Goal: Check status: Check status

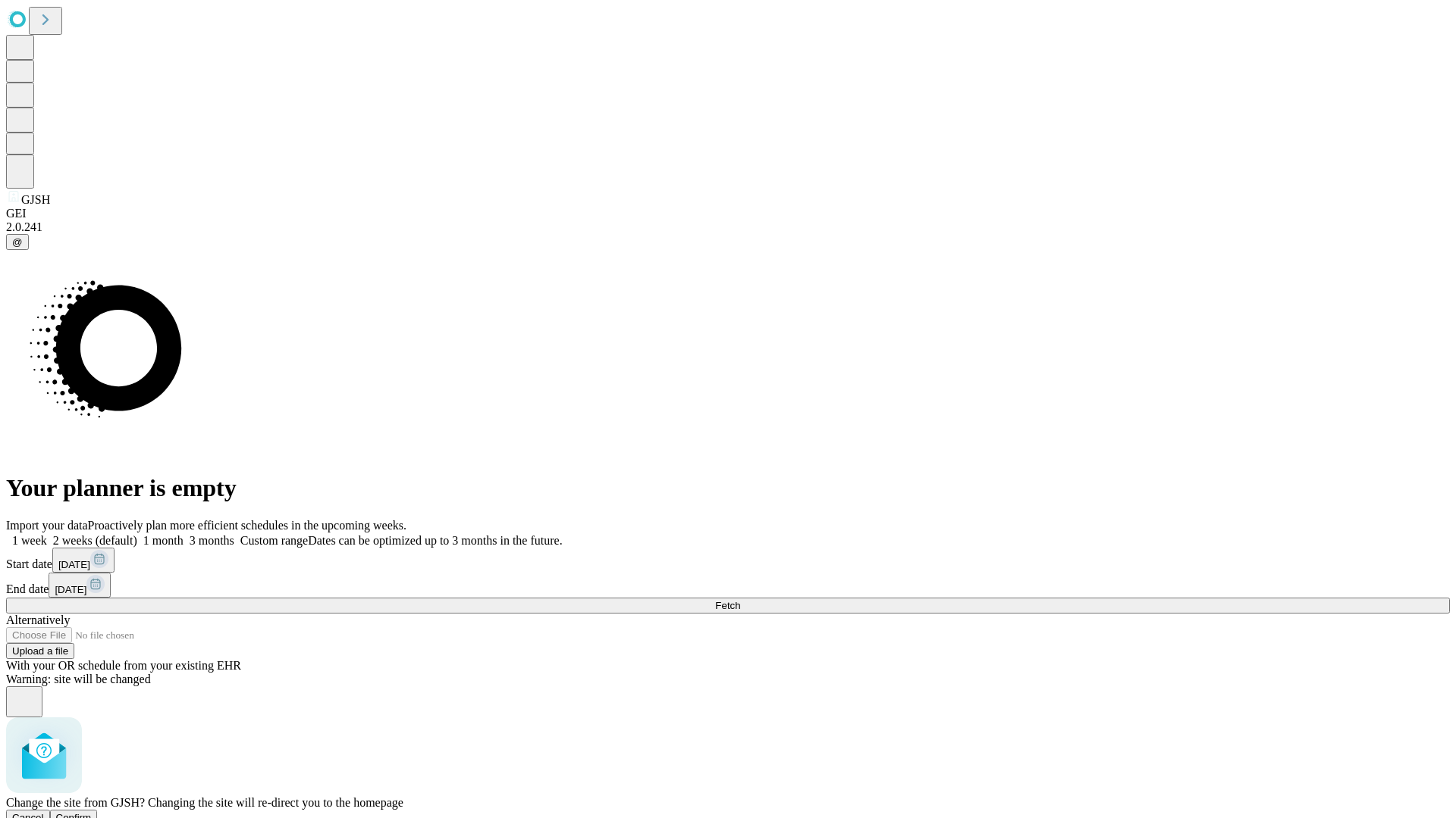
click at [91, 813] on span "Confirm" at bounding box center [73, 818] width 36 height 11
click at [47, 534] on label "1 week" at bounding box center [26, 540] width 41 height 13
click at [740, 600] on span "Fetch" at bounding box center [727, 605] width 25 height 11
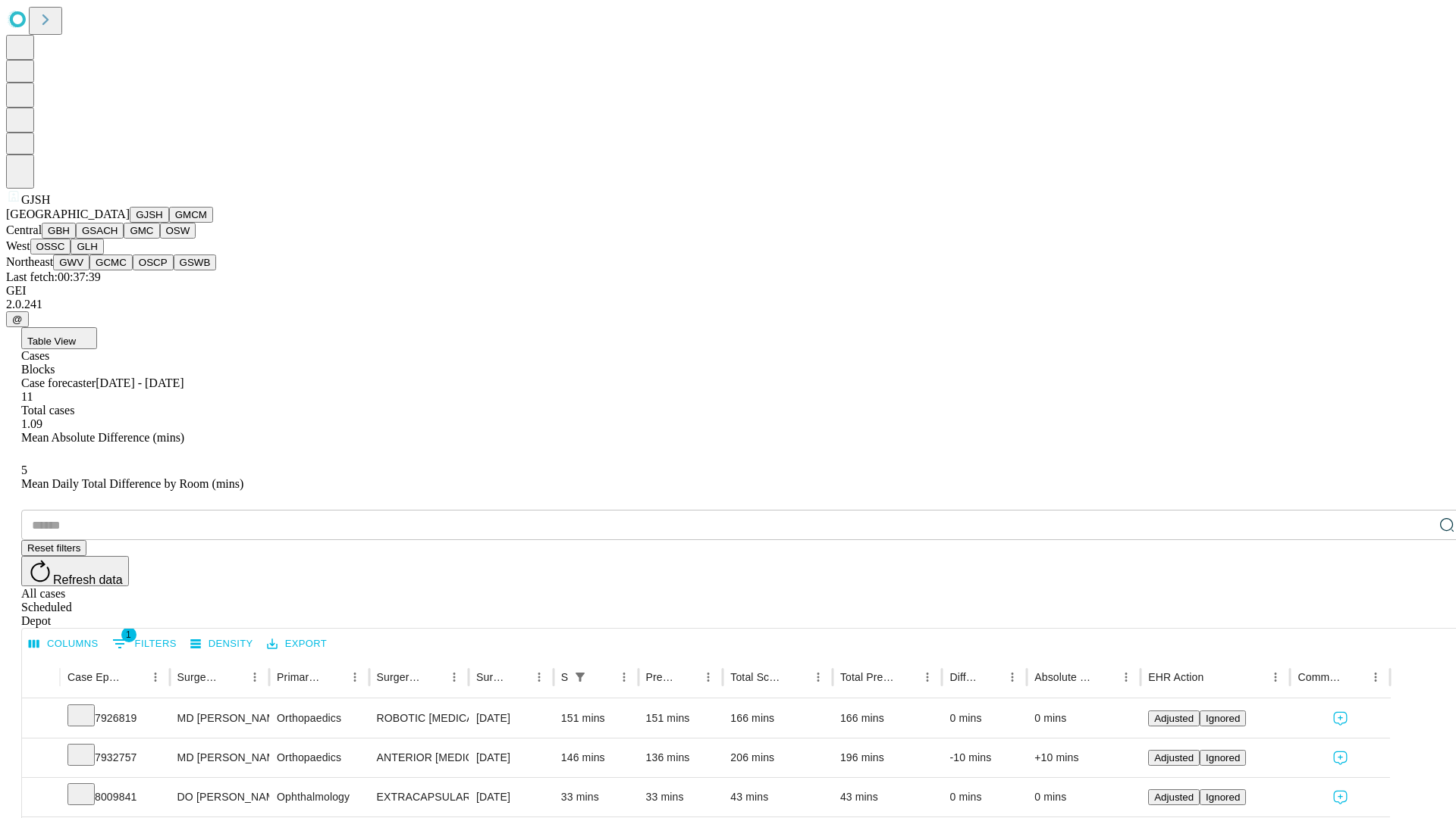
click at [169, 223] on button "GMCM" at bounding box center [191, 215] width 44 height 16
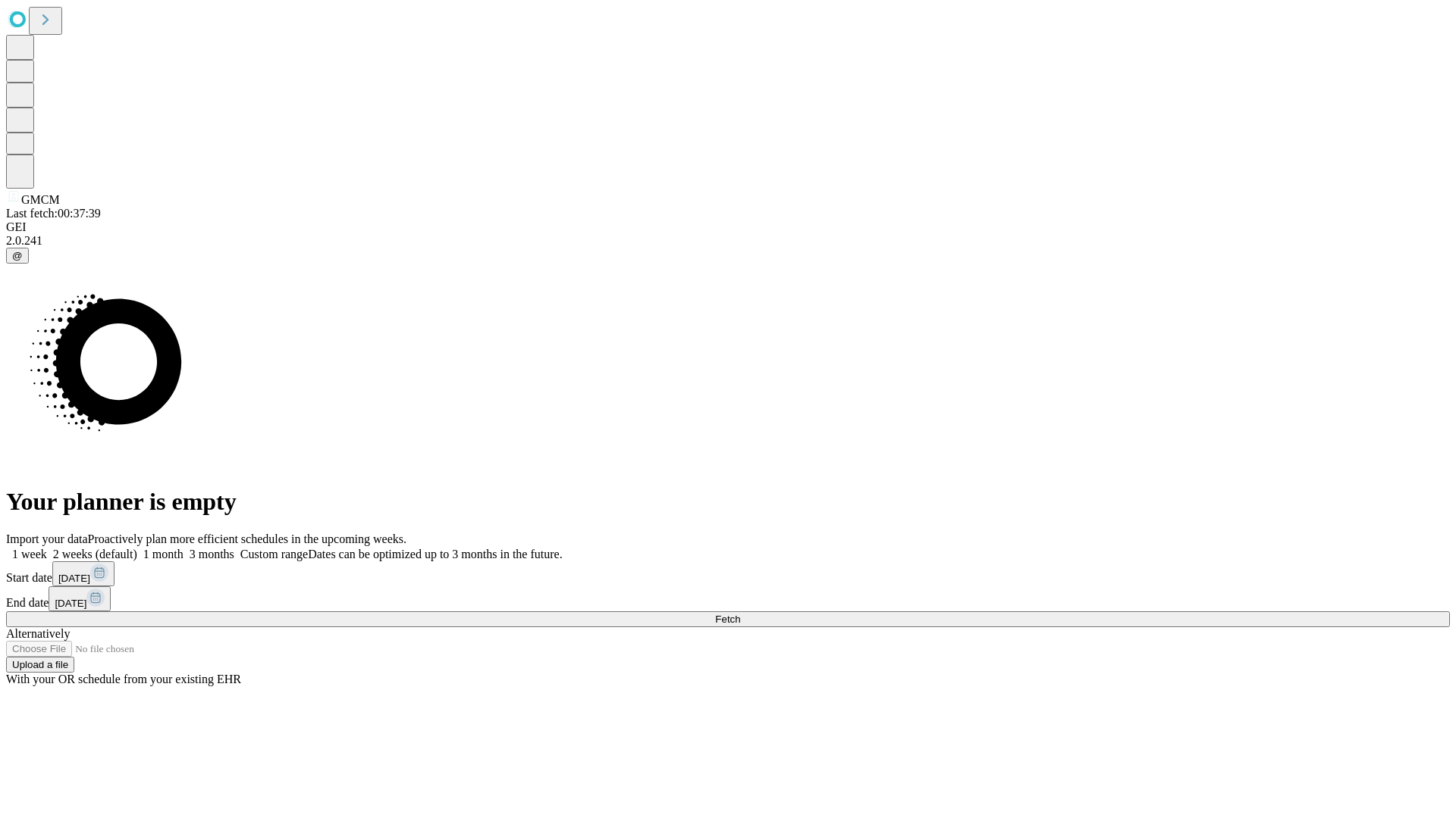
click at [47, 548] on label "1 week" at bounding box center [26, 554] width 41 height 13
click at [740, 614] on span "Fetch" at bounding box center [727, 619] width 25 height 11
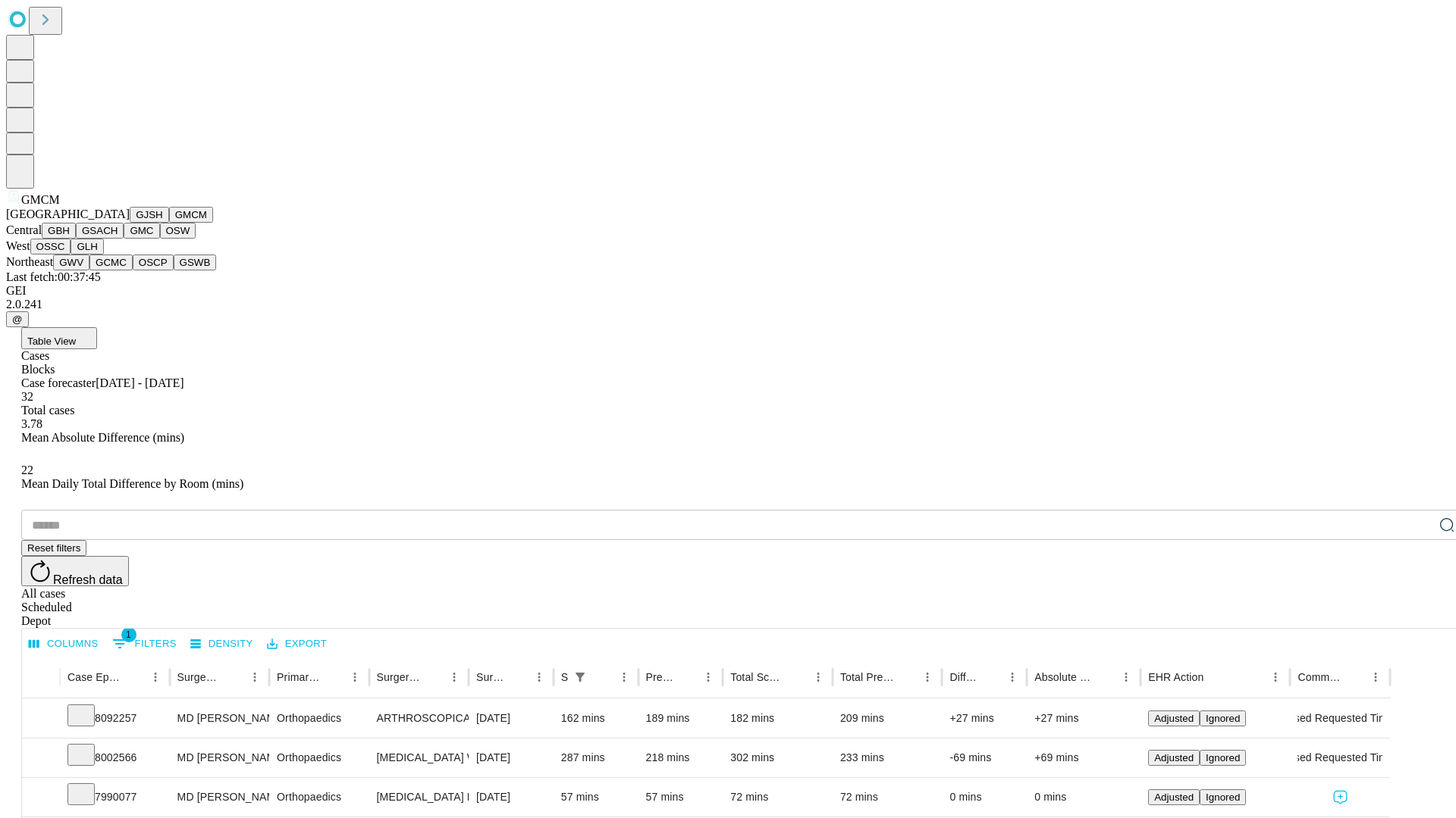
click at [76, 238] on button "GBH" at bounding box center [58, 230] width 34 height 16
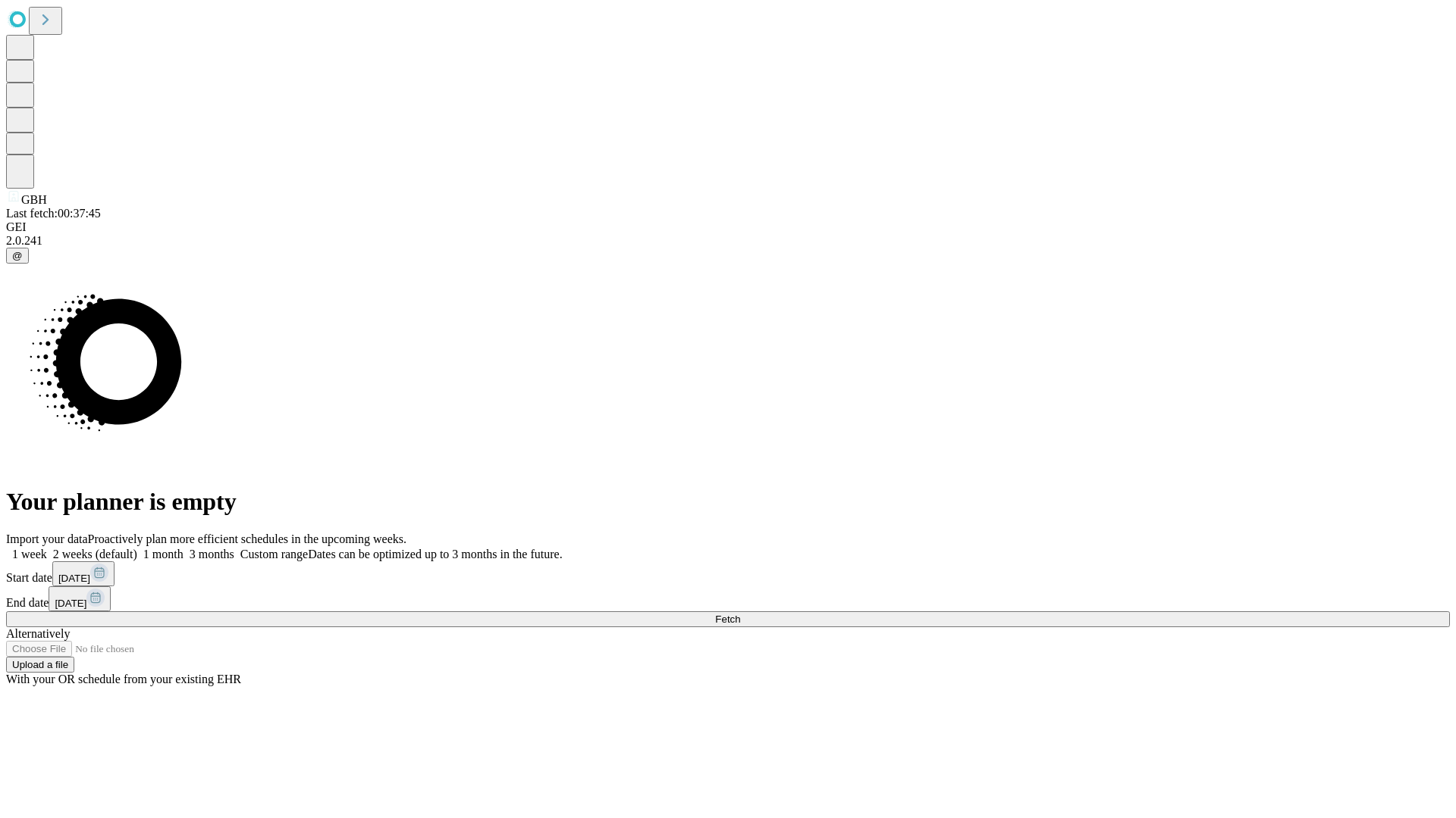
click at [47, 548] on label "1 week" at bounding box center [26, 554] width 41 height 13
click at [740, 614] on span "Fetch" at bounding box center [727, 619] width 25 height 11
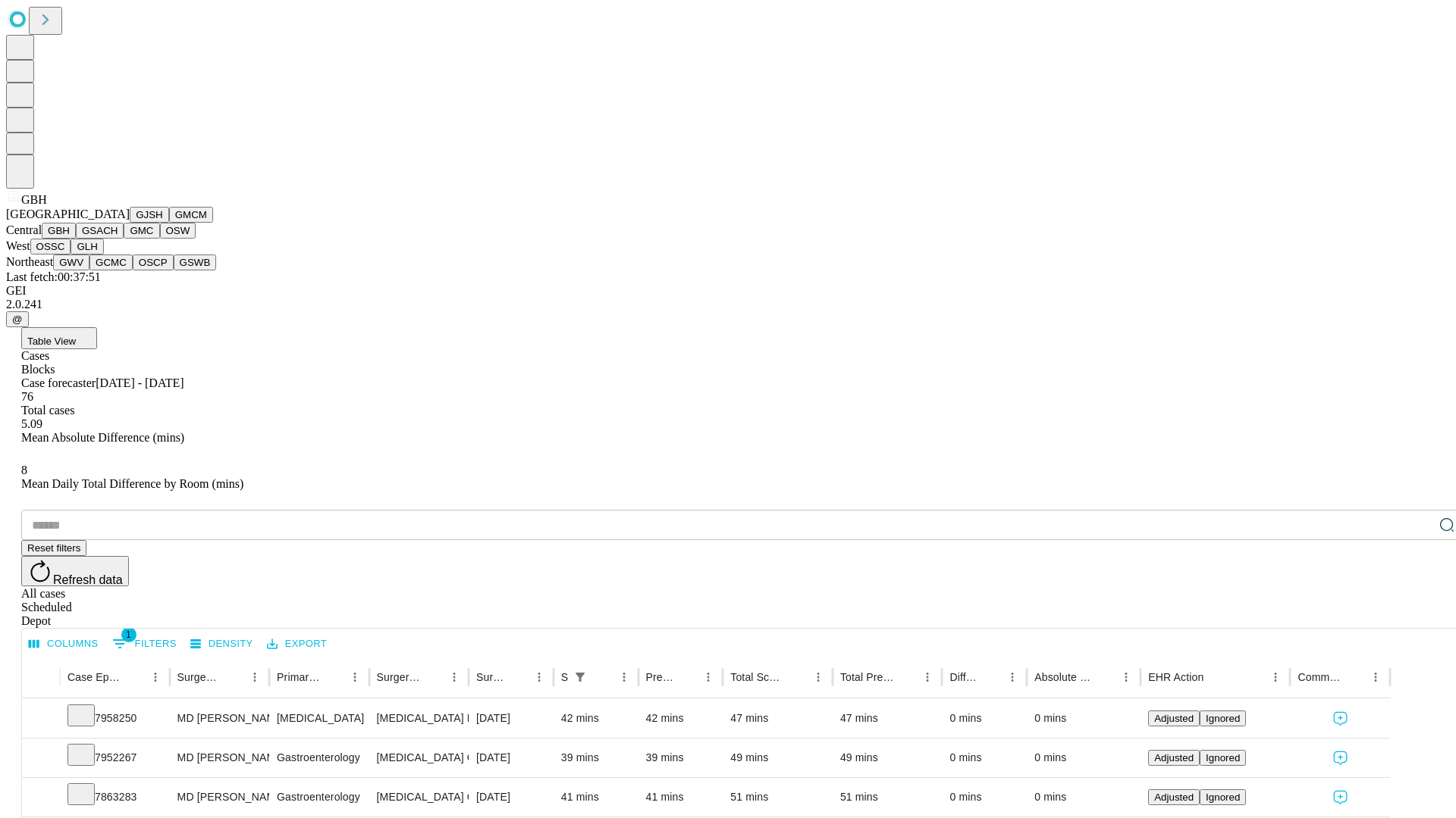
click at [118, 238] on button "GSACH" at bounding box center [100, 230] width 47 height 16
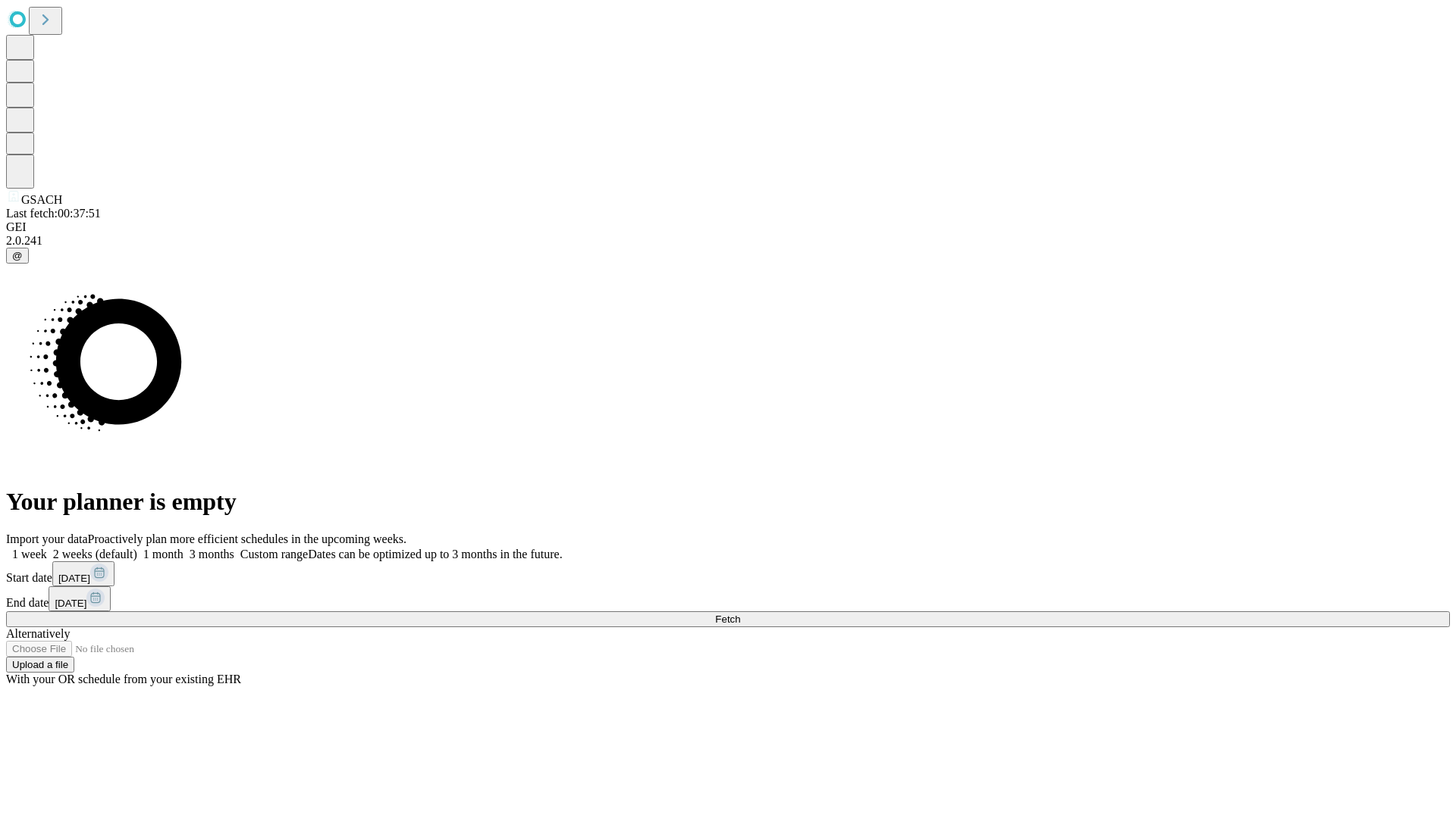
click at [47, 548] on label "1 week" at bounding box center [26, 554] width 41 height 13
click at [740, 614] on span "Fetch" at bounding box center [727, 619] width 25 height 11
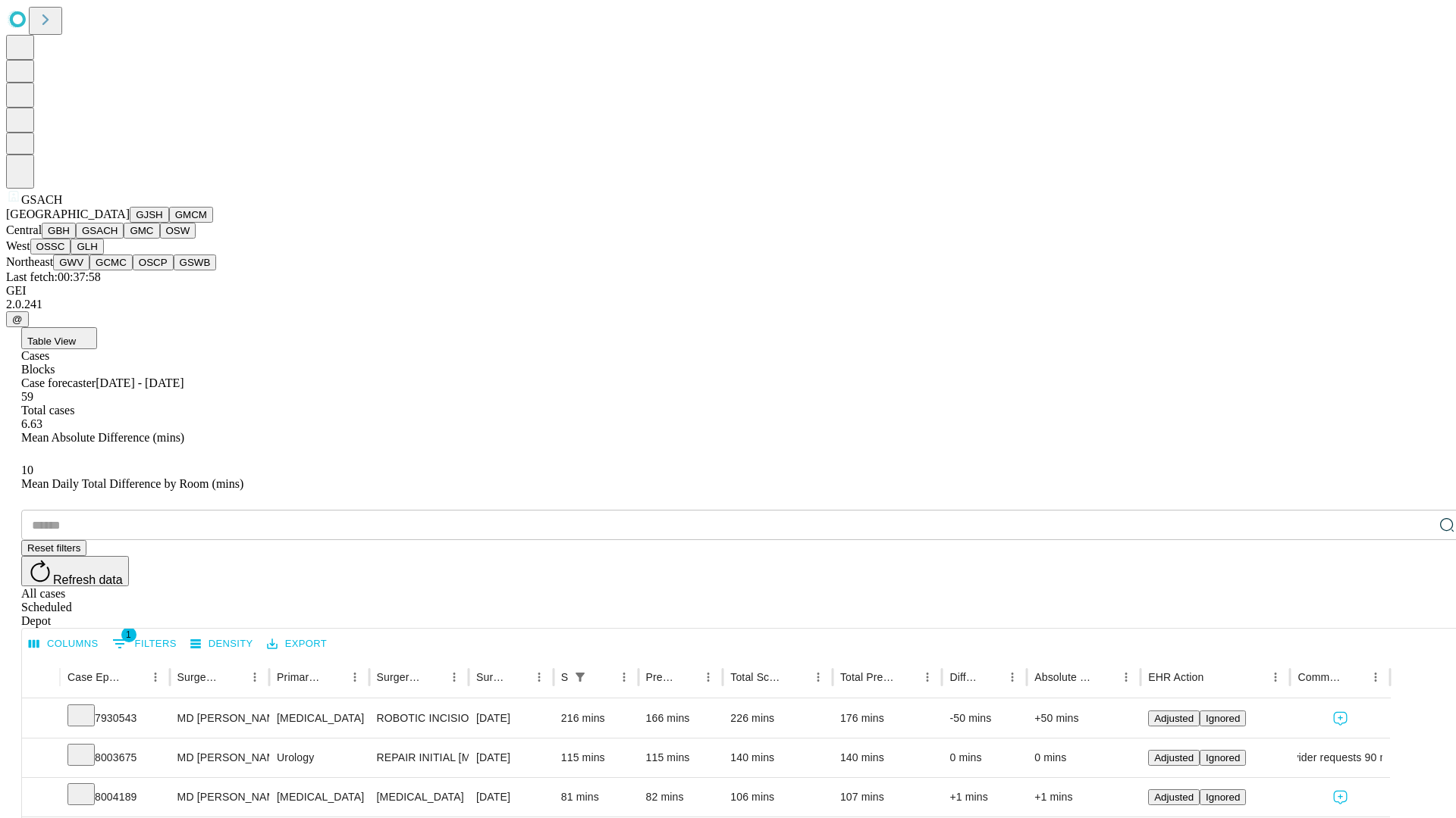
click at [123, 238] on button "GMC" at bounding box center [141, 230] width 36 height 16
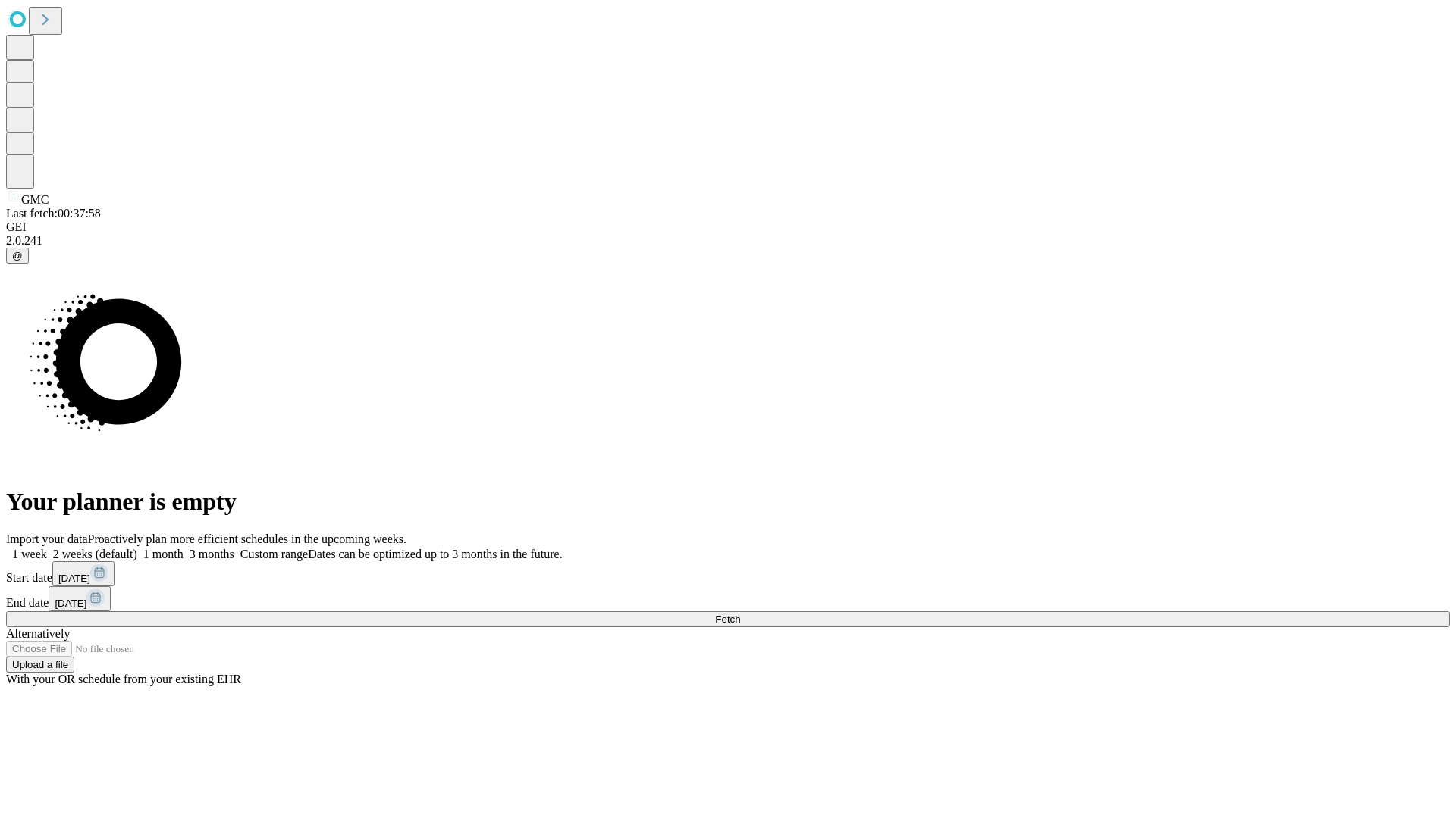
click at [47, 548] on label "1 week" at bounding box center [26, 554] width 41 height 13
click at [740, 614] on span "Fetch" at bounding box center [727, 619] width 25 height 11
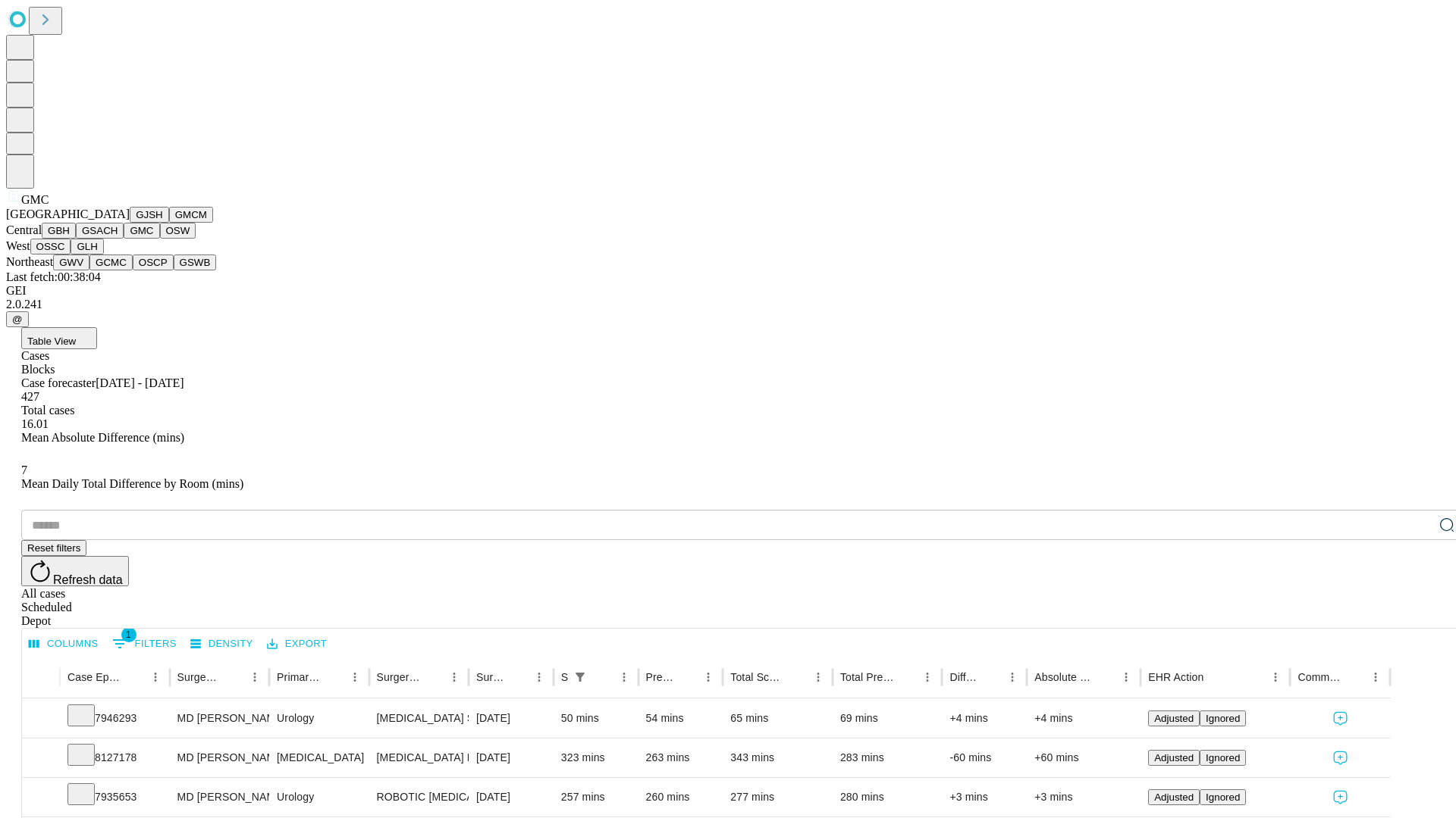
click at [160, 238] on button "OSW" at bounding box center [178, 230] width 37 height 16
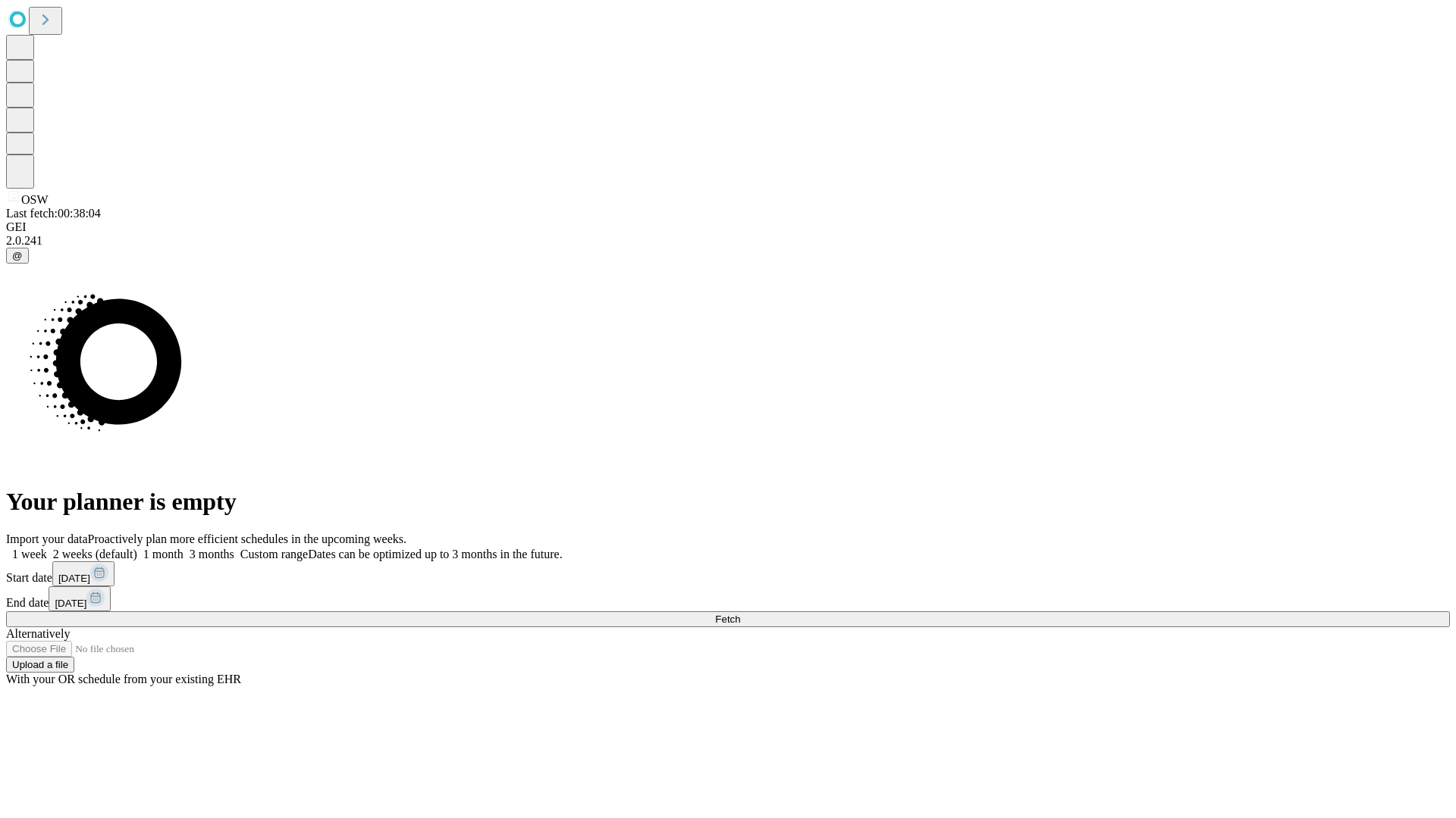
click at [47, 548] on label "1 week" at bounding box center [26, 554] width 41 height 13
click at [740, 614] on span "Fetch" at bounding box center [727, 619] width 25 height 11
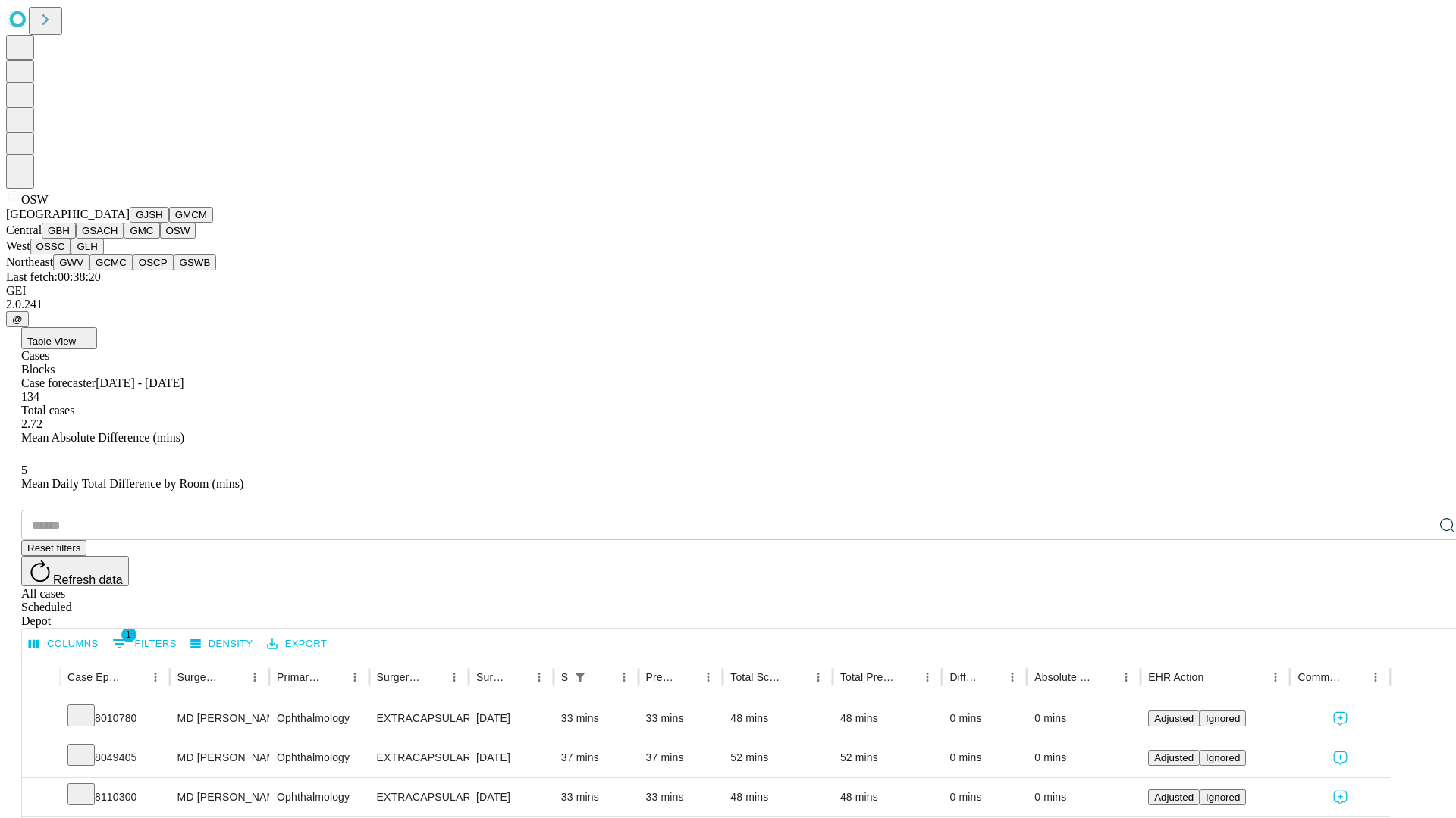
click at [71, 255] on button "OSSC" at bounding box center [50, 246] width 41 height 16
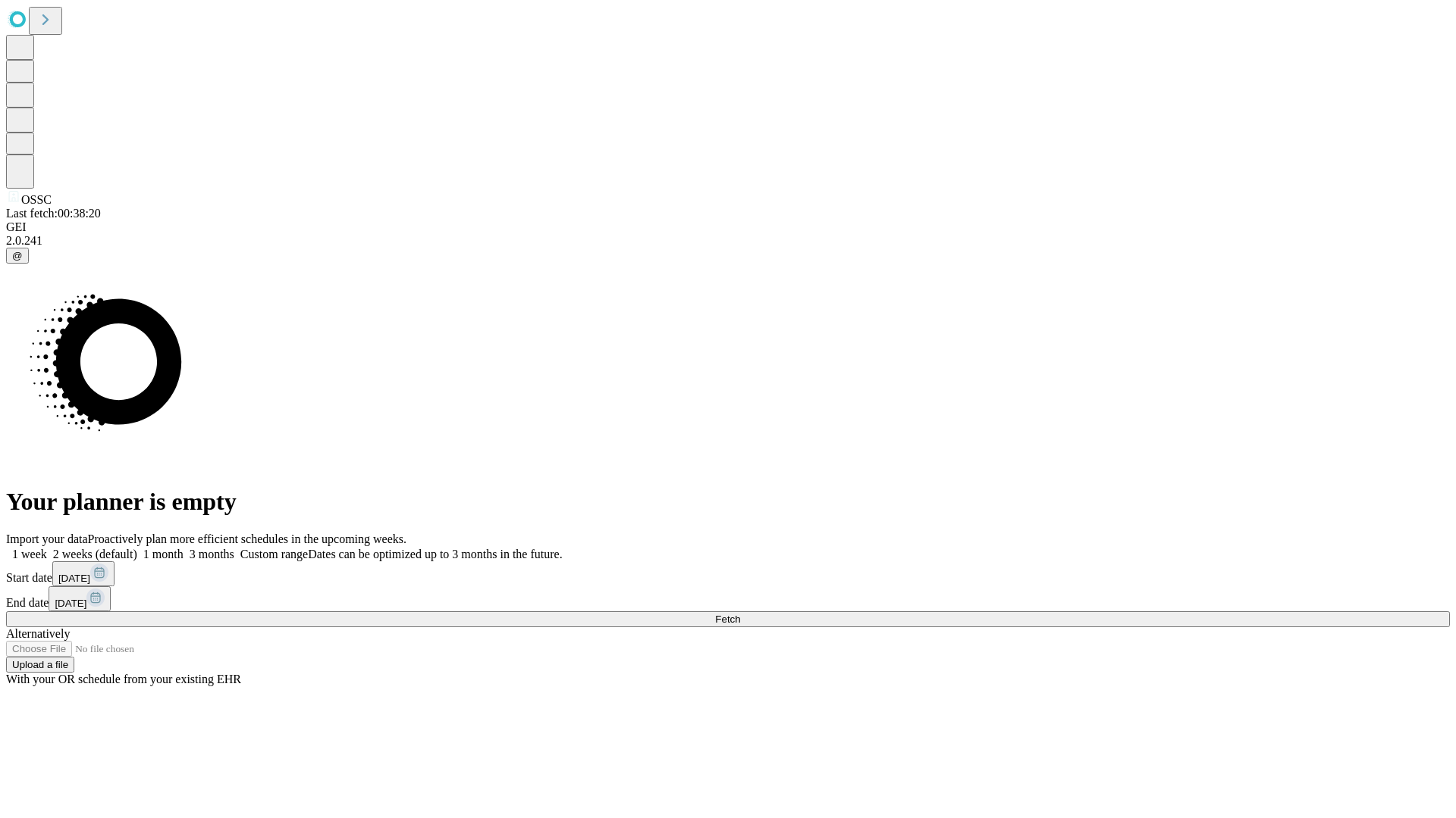
click at [47, 548] on label "1 week" at bounding box center [26, 554] width 41 height 13
click at [740, 614] on span "Fetch" at bounding box center [727, 619] width 25 height 11
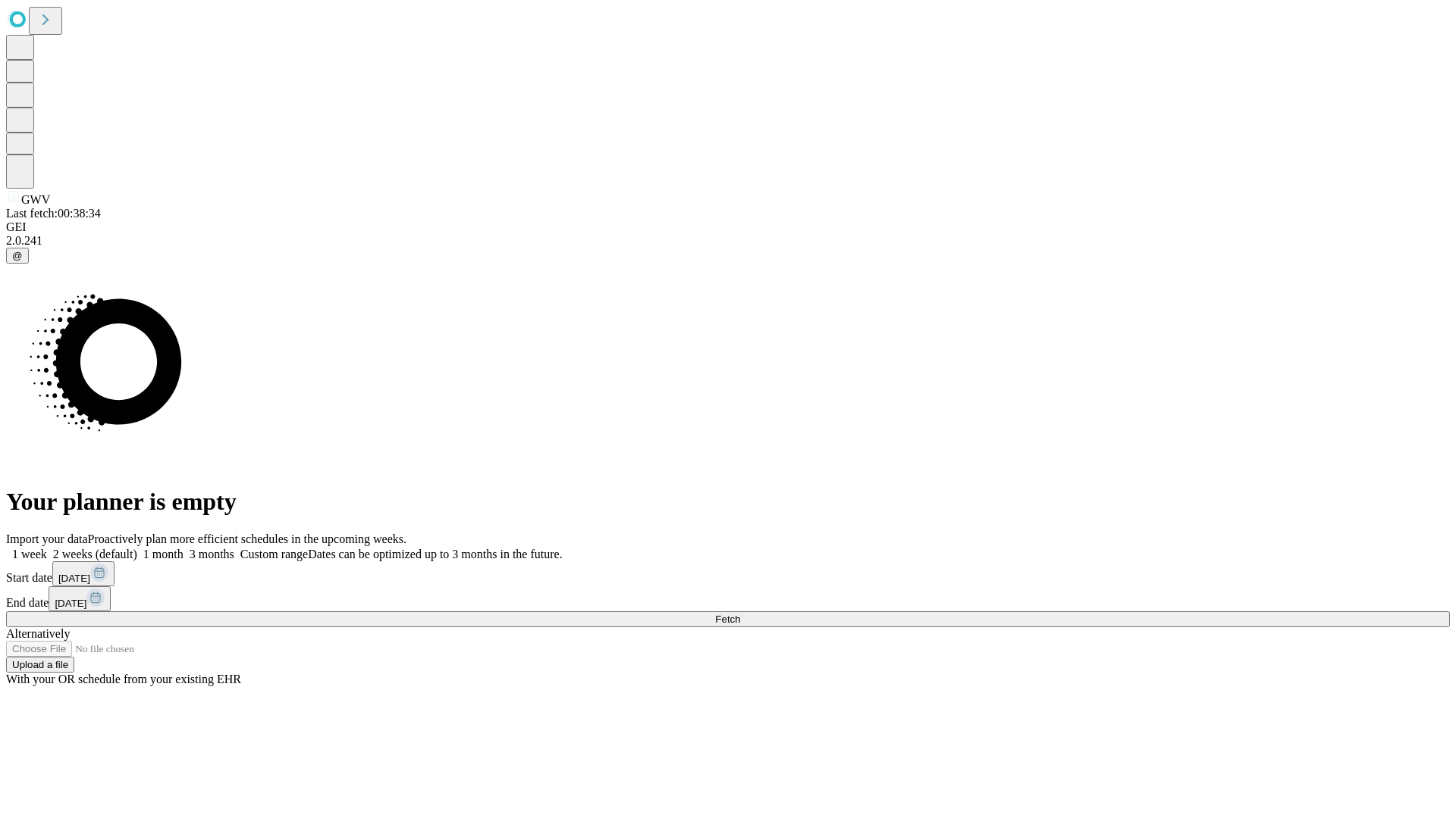
click at [740, 614] on span "Fetch" at bounding box center [727, 619] width 25 height 11
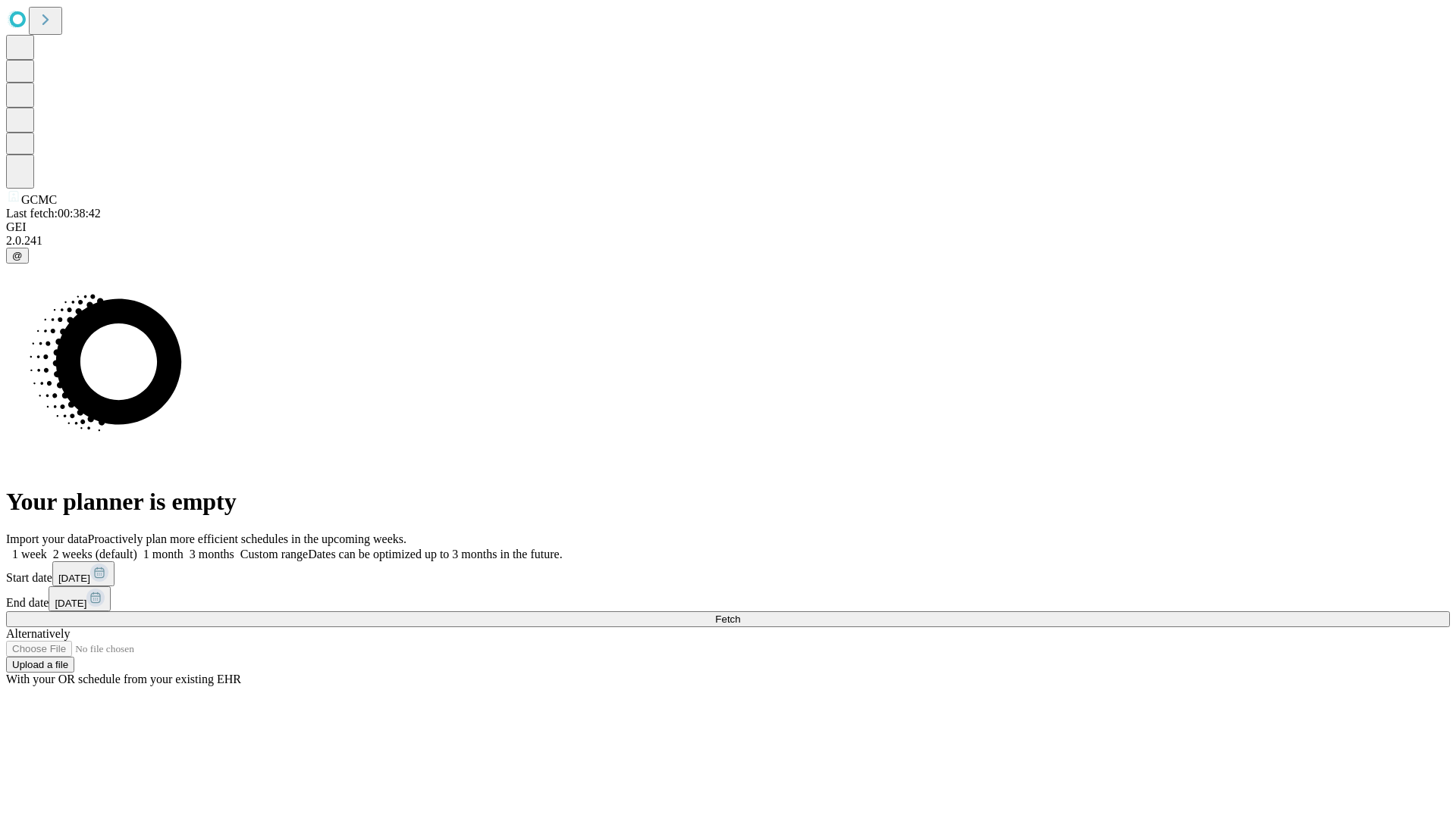
click at [740, 614] on span "Fetch" at bounding box center [727, 619] width 25 height 11
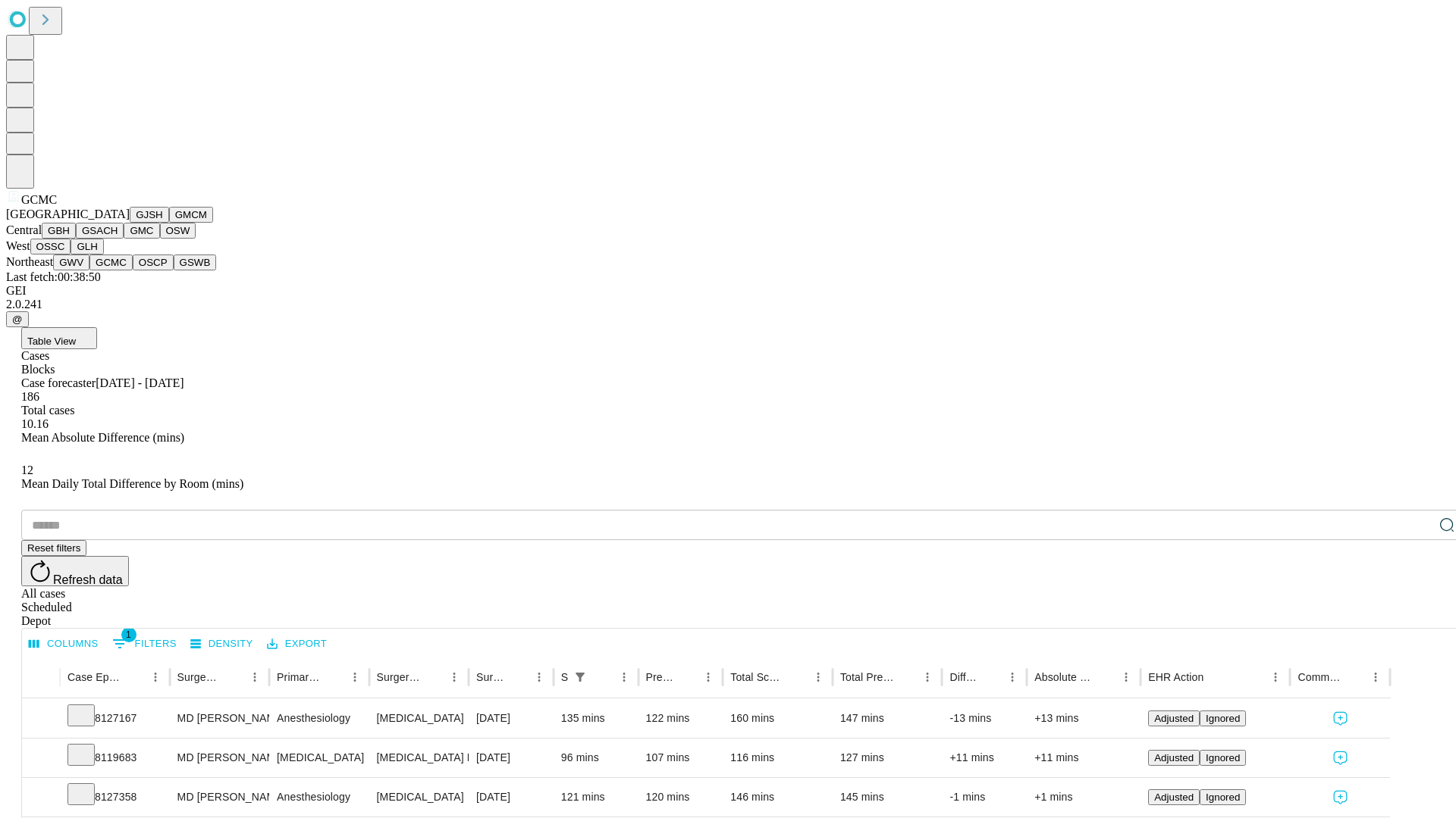
click at [132, 270] on button "OSCP" at bounding box center [153, 262] width 41 height 16
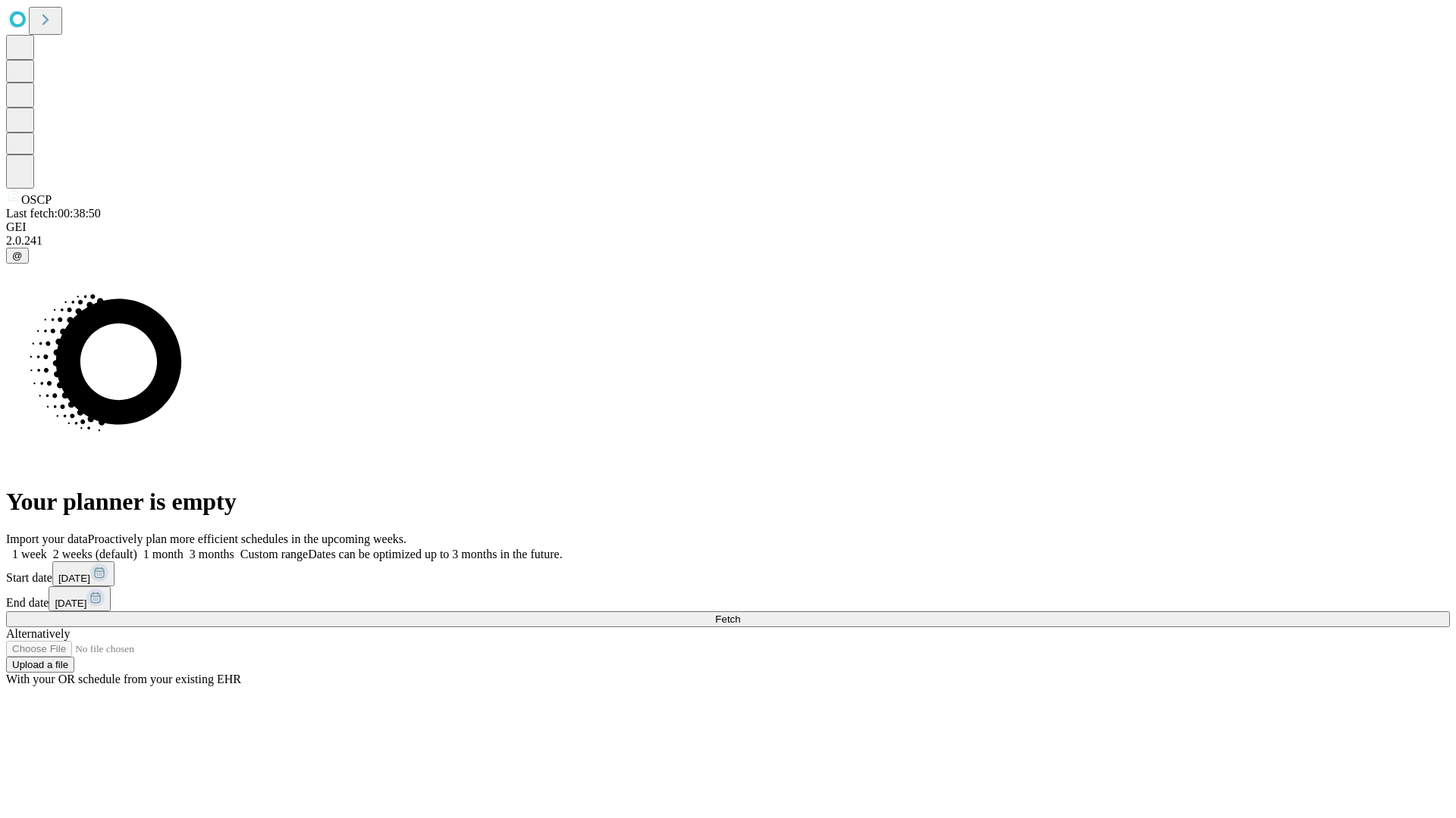
click at [47, 548] on label "1 week" at bounding box center [26, 554] width 41 height 13
click at [740, 614] on span "Fetch" at bounding box center [727, 619] width 25 height 11
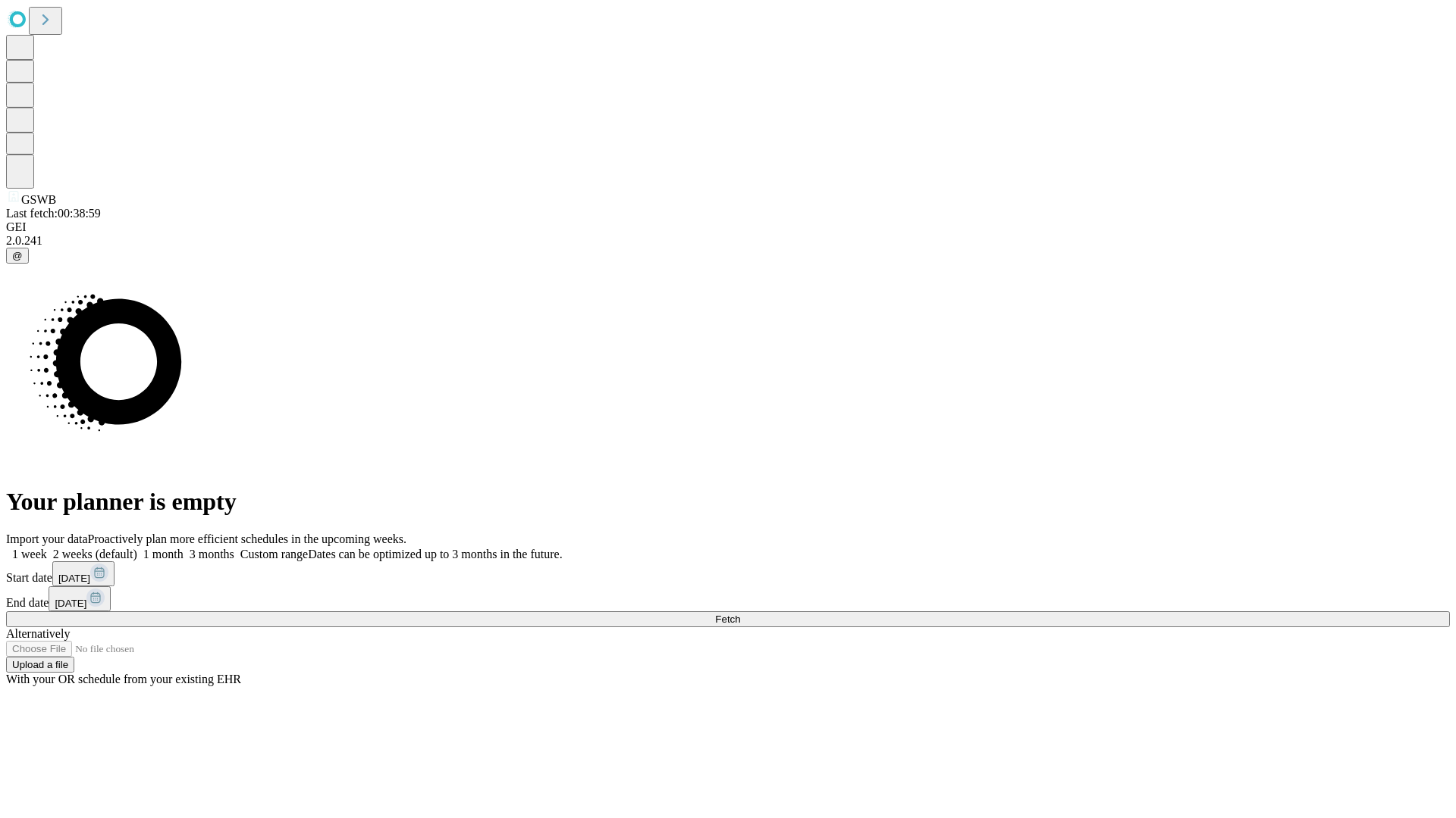
click at [740, 614] on span "Fetch" at bounding box center [727, 619] width 25 height 11
